Goal: Transaction & Acquisition: Register for event/course

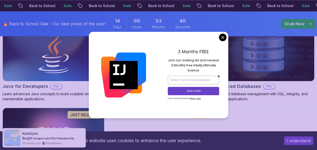
scroll to position [360, 0]
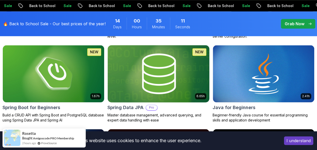
scroll to position [262, 0]
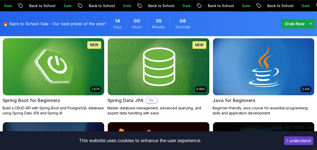
click at [45, 64] on img at bounding box center [53, 67] width 106 height 60
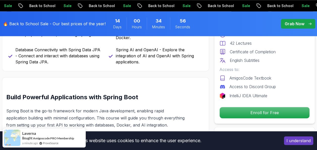
scroll to position [296, 0]
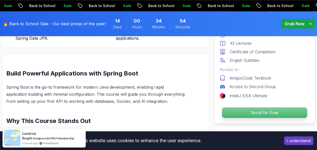
click at [256, 109] on p "Enroll for Free" at bounding box center [264, 112] width 85 height 11
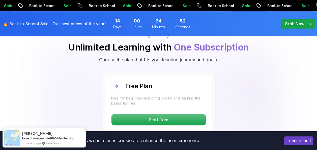
scroll to position [1051, 0]
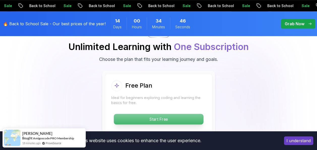
drag, startPoint x: 173, startPoint y: 114, endPoint x: 165, endPoint y: 114, distance: 8.1
click at [165, 114] on p "Start Free" at bounding box center [158, 119] width 89 height 11
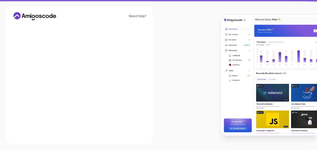
click at [165, 114] on div at bounding box center [237, 75] width 158 height 150
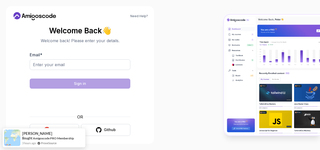
click at [0, 3] on html "Need Help? Welcome Back 👋 Welcome back! Please enter your details. Email * Sign…" at bounding box center [160, 75] width 320 height 150
